Goal: Task Accomplishment & Management: Use online tool/utility

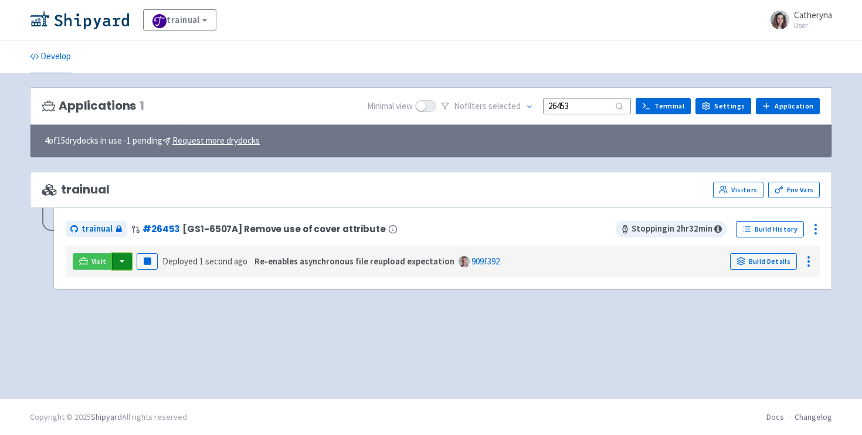
click at [123, 263] on button "button" at bounding box center [122, 261] width 20 height 16
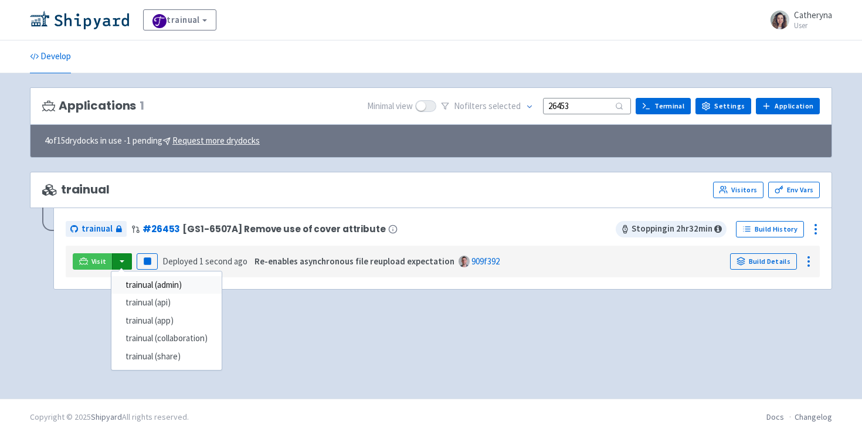
click at [165, 282] on link "trainual (admin)" at bounding box center [166, 285] width 110 height 18
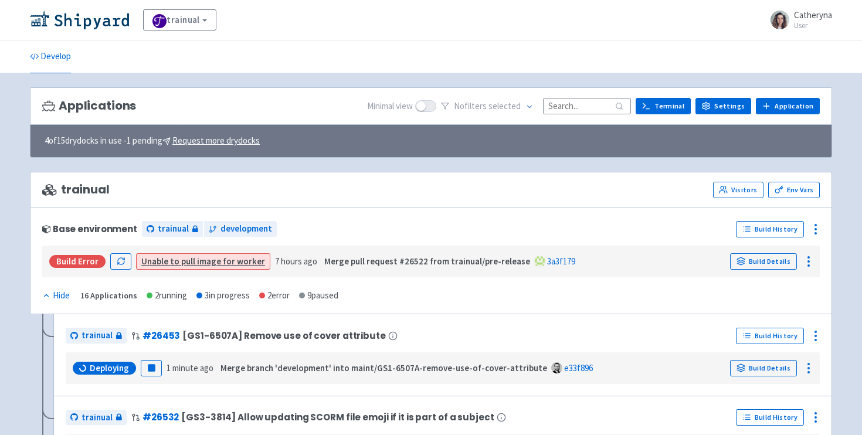
click at [633, 41] on ul "Develop" at bounding box center [431, 56] width 817 height 32
click at [439, 42] on ul "Develop" at bounding box center [431, 56] width 817 height 32
click at [562, 108] on input at bounding box center [587, 106] width 88 height 16
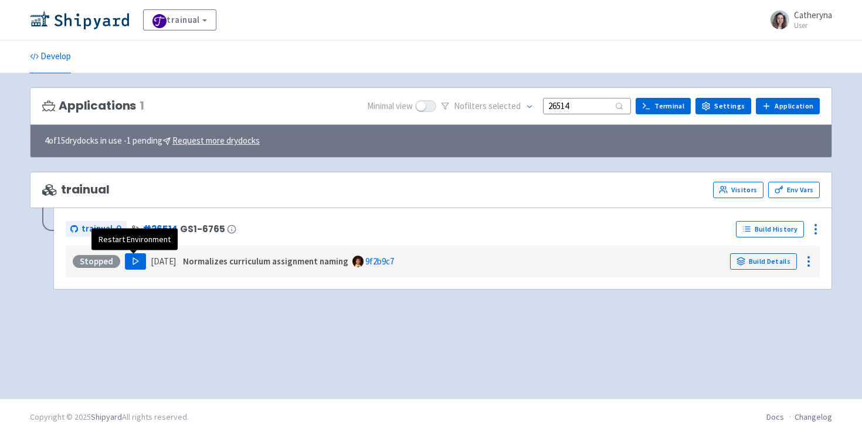
type input "26514"
click at [138, 263] on icon "button" at bounding box center [135, 261] width 9 height 9
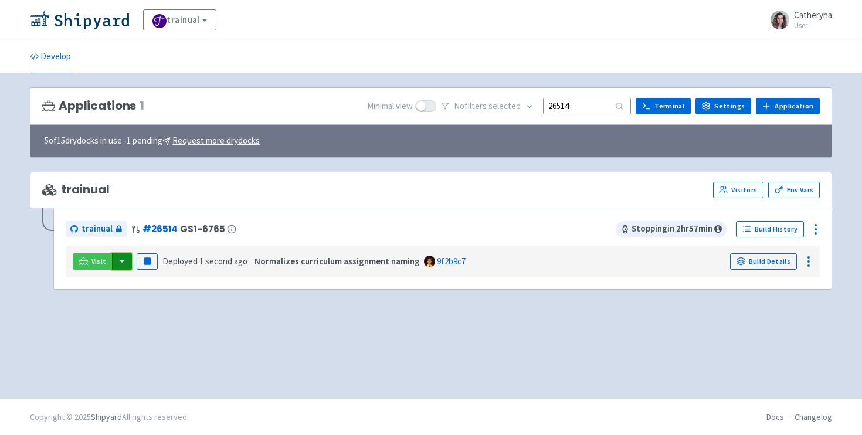
click at [120, 265] on button "button" at bounding box center [122, 261] width 20 height 16
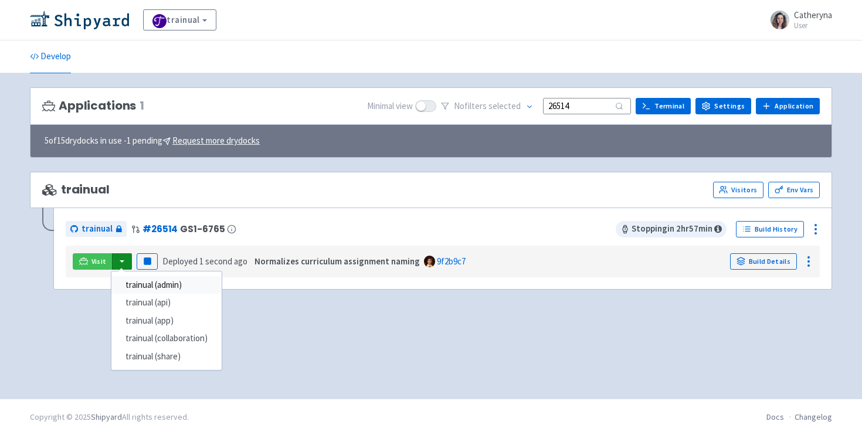
click at [182, 287] on link "trainual (admin)" at bounding box center [166, 285] width 110 height 18
